Goal: Find contact information: Find contact information

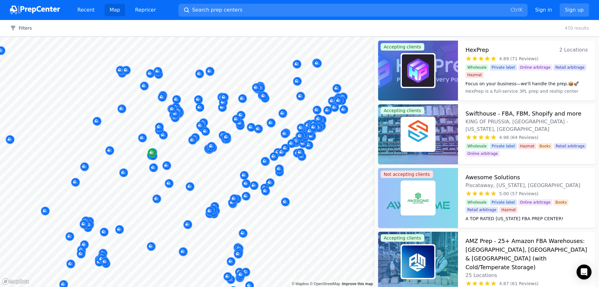
drag, startPoint x: 203, startPoint y: 211, endPoint x: 154, endPoint y: 152, distance: 76.9
click at [154, 37] on div at bounding box center [187, 37] width 374 height 0
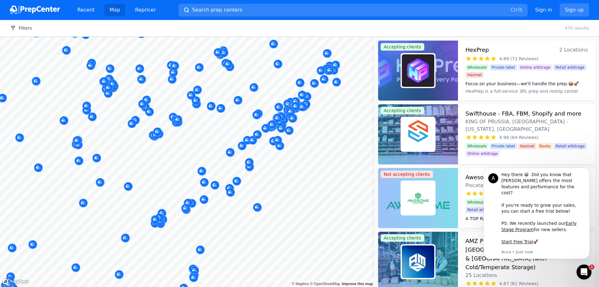
click at [271, 141] on div "BigCat Distributions [GEOGRAPHIC_DATA], [GEOGRAPHIC_DATA], [GEOGRAPHIC_DATA] No…" at bounding box center [280, 120] width 120 height 42
click at [277, 139] on div "BigCat Distributions [GEOGRAPHIC_DATA], [GEOGRAPHIC_DATA], [GEOGRAPHIC_DATA] No…" at bounding box center [280, 120] width 120 height 42
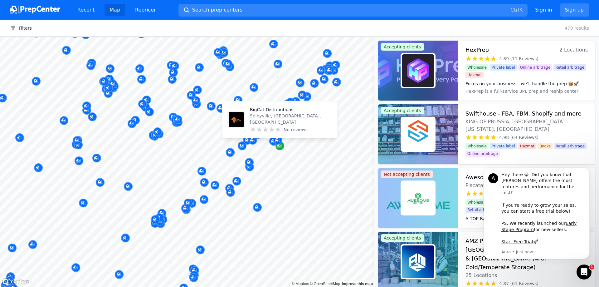
click at [283, 143] on div "Map marker" at bounding box center [280, 145] width 9 height 9
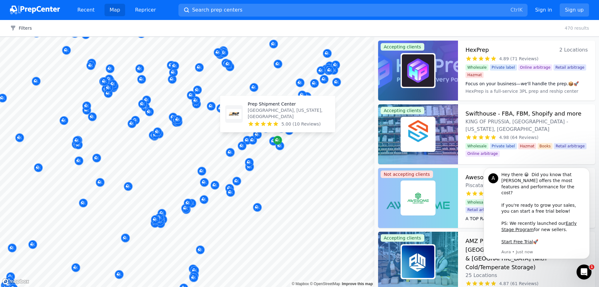
click at [278, 143] on icon "Map marker" at bounding box center [277, 140] width 5 height 6
click at [272, 113] on p "[GEOGRAPHIC_DATA], [US_STATE], [GEOGRAPHIC_DATA]" at bounding box center [289, 113] width 82 height 12
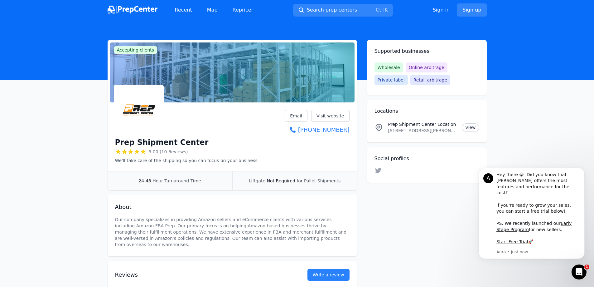
drag, startPoint x: 298, startPoint y: 64, endPoint x: 319, endPoint y: 102, distance: 43.0
click at [319, 102] on div at bounding box center [232, 72] width 245 height 60
click at [320, 159] on div "Prep Shipment Center 5.00 (10 Reviews) We'll take care of the shipping so you c…" at bounding box center [232, 137] width 235 height 54
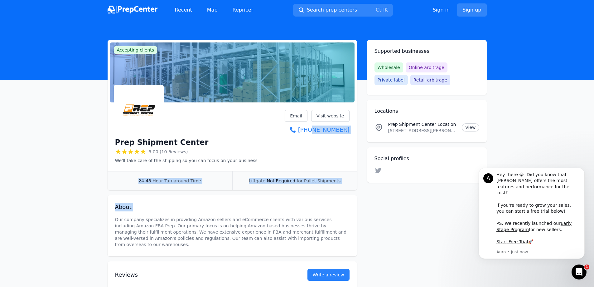
drag, startPoint x: 320, startPoint y: 159, endPoint x: 347, endPoint y: 209, distance: 57.5
click at [347, 209] on h2 "About" at bounding box center [232, 207] width 235 height 9
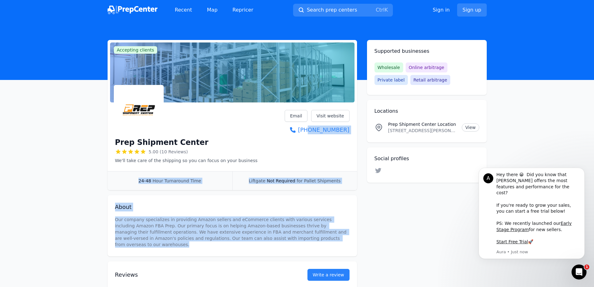
drag, startPoint x: 320, startPoint y: 172, endPoint x: 350, endPoint y: 243, distance: 77.6
click at [350, 243] on div "About Our company specializes in providing Amazon sellers and eCommerce clients…" at bounding box center [233, 225] width 250 height 61
drag, startPoint x: 263, startPoint y: 153, endPoint x: 348, endPoint y: 250, distance: 128.4
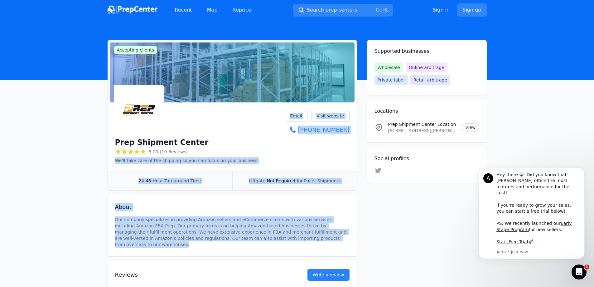
click at [348, 250] on div "About Our company specializes in providing Amazon sellers and eCommerce clients…" at bounding box center [233, 225] width 250 height 61
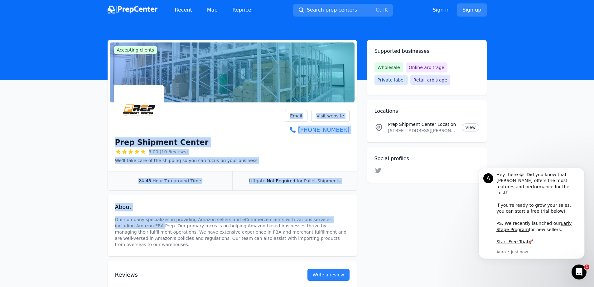
drag, startPoint x: 227, startPoint y: 112, endPoint x: 385, endPoint y: 212, distance: 186.1
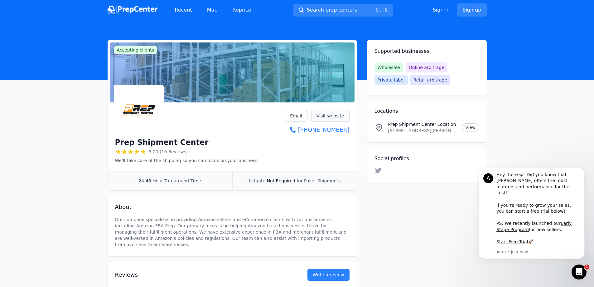
click at [338, 116] on link "Visit website" at bounding box center [330, 116] width 38 height 12
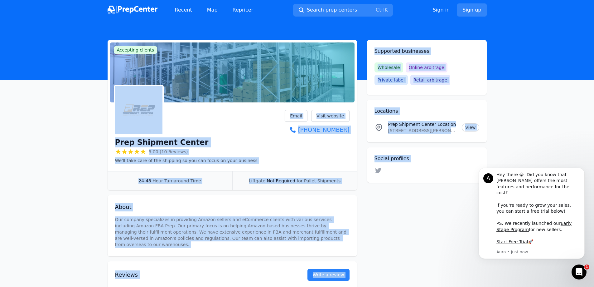
drag, startPoint x: 289, startPoint y: 85, endPoint x: 412, endPoint y: 231, distance: 190.6
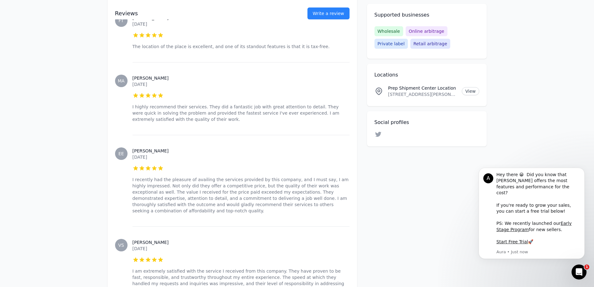
scroll to position [737, 0]
